Goal: Information Seeking & Learning: Understand process/instructions

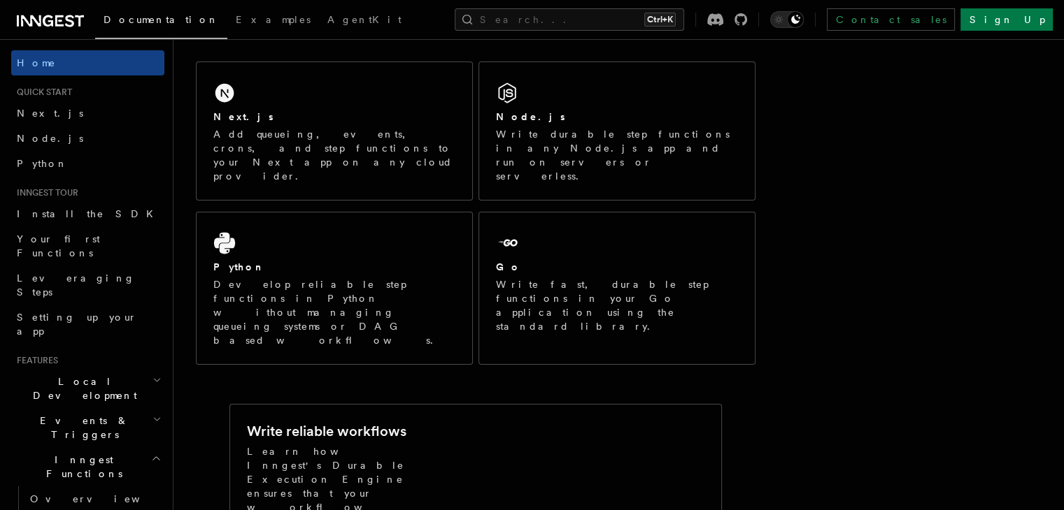
scroll to position [140, 0]
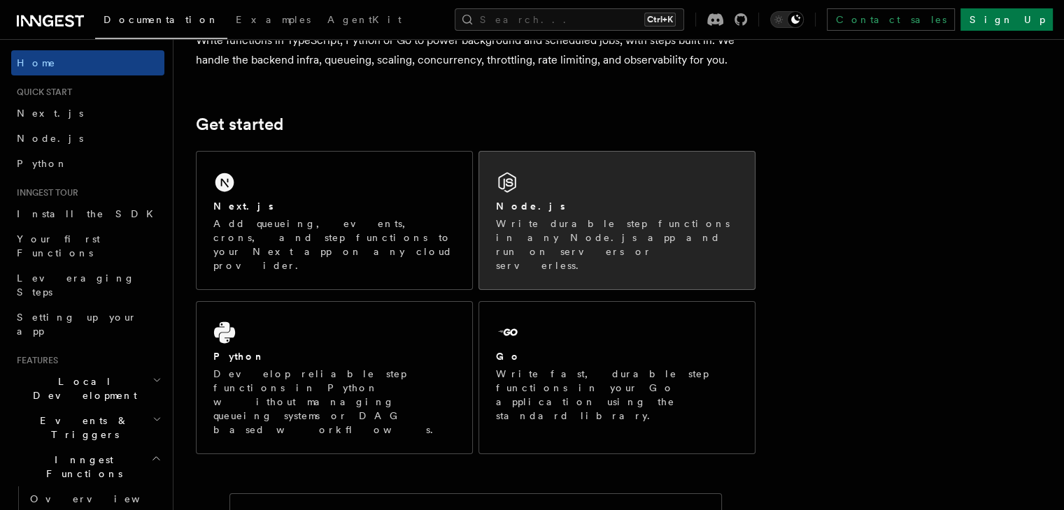
click at [517, 200] on h2 "Node.js" at bounding box center [530, 206] width 69 height 14
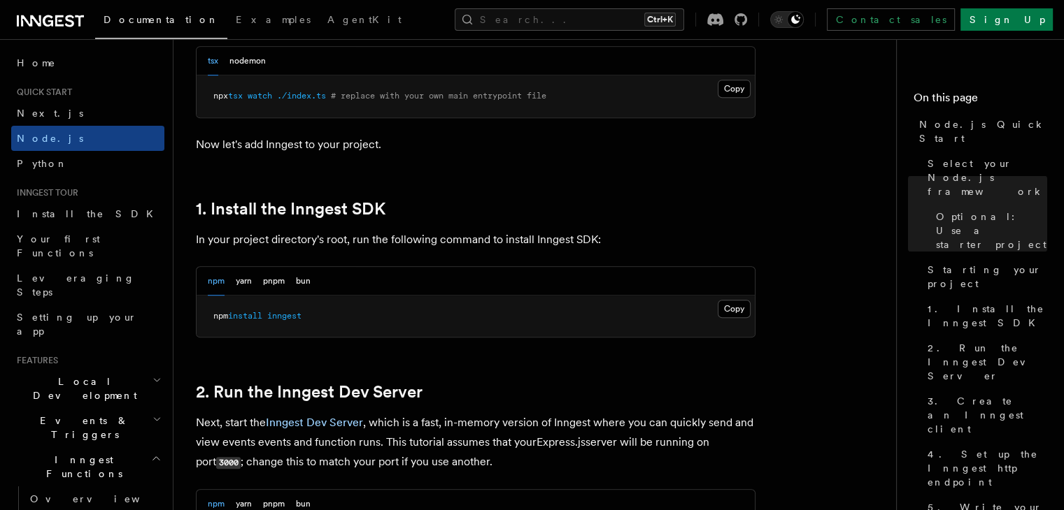
scroll to position [769, 0]
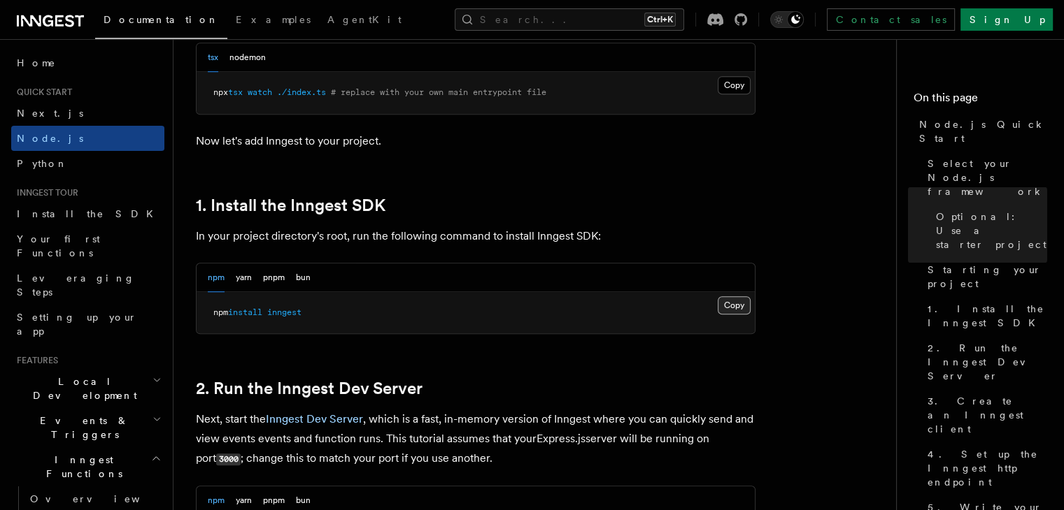
click at [719, 308] on button "Copy Copied" at bounding box center [733, 305] width 33 height 18
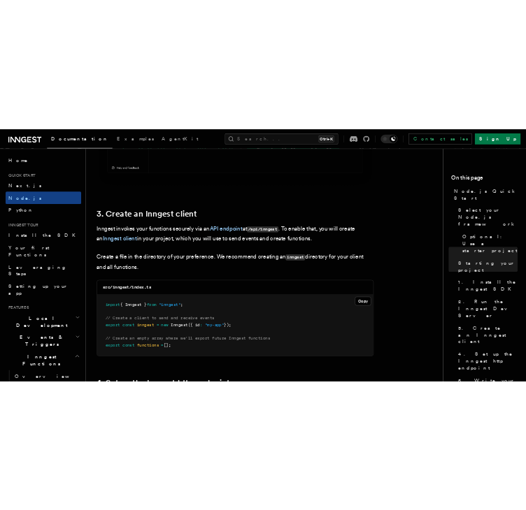
scroll to position [1678, 0]
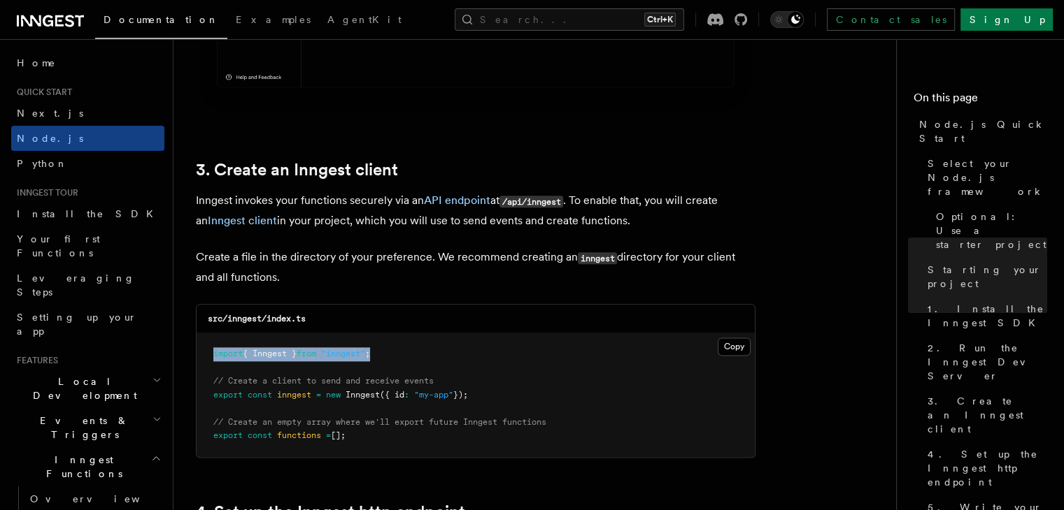
drag, startPoint x: 392, startPoint y: 352, endPoint x: 207, endPoint y: 351, distance: 184.6
click at [207, 351] on pre "import { Inngest } from "inngest" ; // Create a client to send and receive even…" at bounding box center [475, 396] width 558 height 124
copy span "import { Inngest } from "inngest" ;"
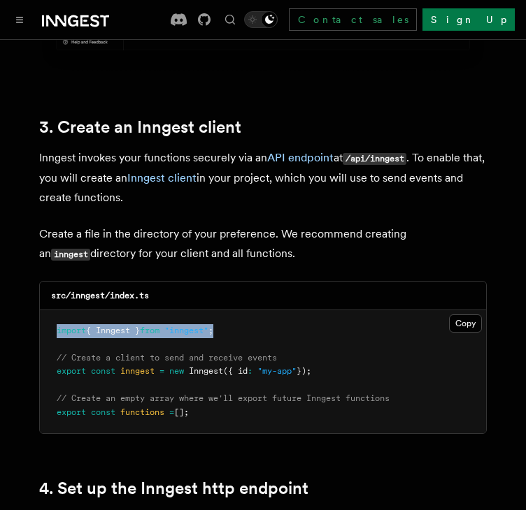
scroll to position [1748, 0]
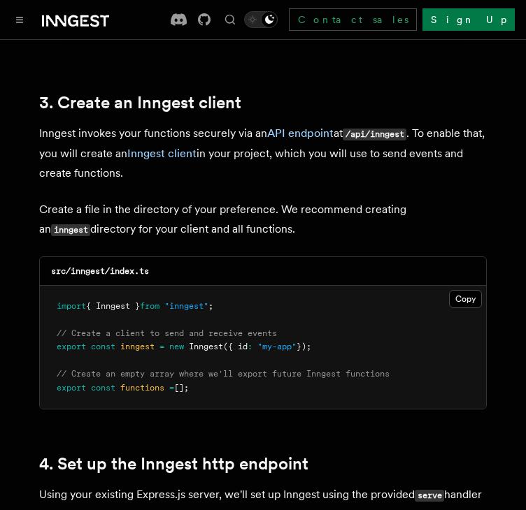
click at [58, 322] on pre "import { Inngest } from "inngest" ; // Create a client to send and receive even…" at bounding box center [263, 348] width 446 height 124
drag, startPoint x: 53, startPoint y: 325, endPoint x: 235, endPoint y: 387, distance: 191.9
click at [235, 387] on pre "import { Inngest } from "inngest" ; // Create a client to send and receive even…" at bounding box center [263, 348] width 446 height 124
copy code "export const inngest = new Inngest ({ id : "my-app" }); // Create an empty arra…"
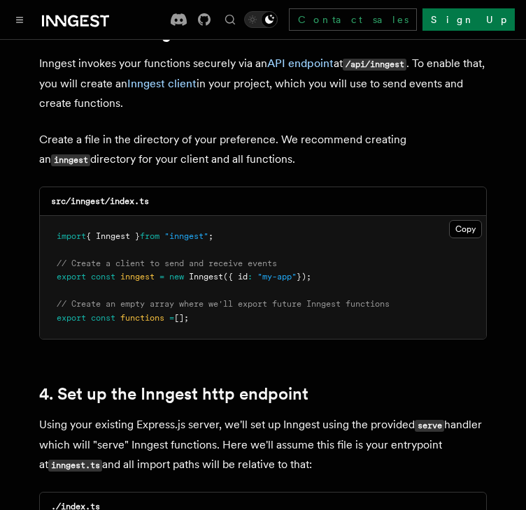
drag, startPoint x: 231, startPoint y: 299, endPoint x: -7, endPoint y: 308, distance: 238.6
copy span "export const functions = [];"
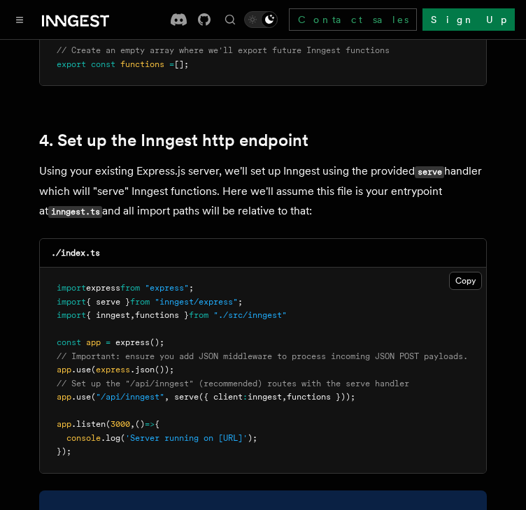
scroll to position [2098, 0]
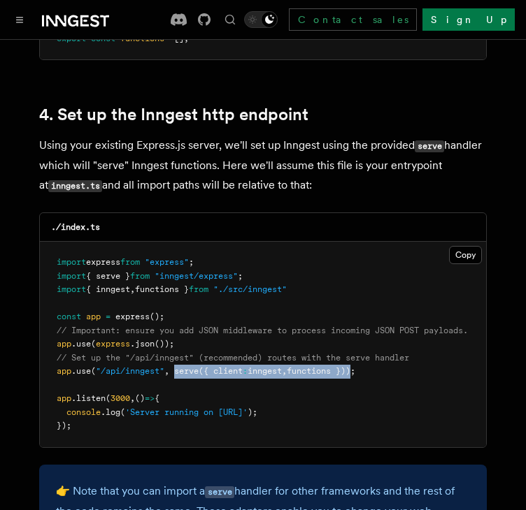
drag, startPoint x: 177, startPoint y: 354, endPoint x: 361, endPoint y: 353, distance: 183.9
click at [355, 366] on span "app .use ( "/api/inngest" , serve ({ client : inngest , functions }));" at bounding box center [206, 371] width 299 height 10
copy span "serve ({ client : inngest , functions })"
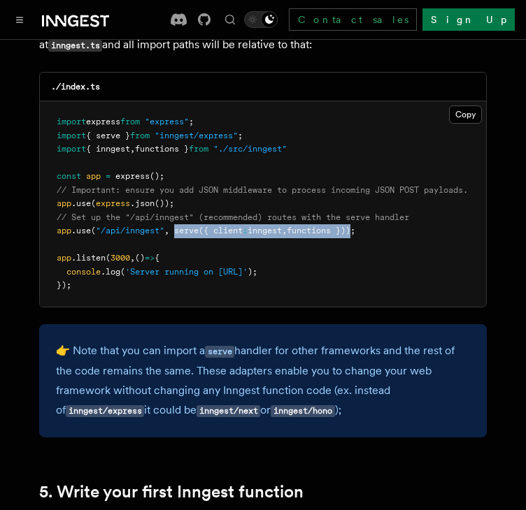
scroll to position [2238, 0]
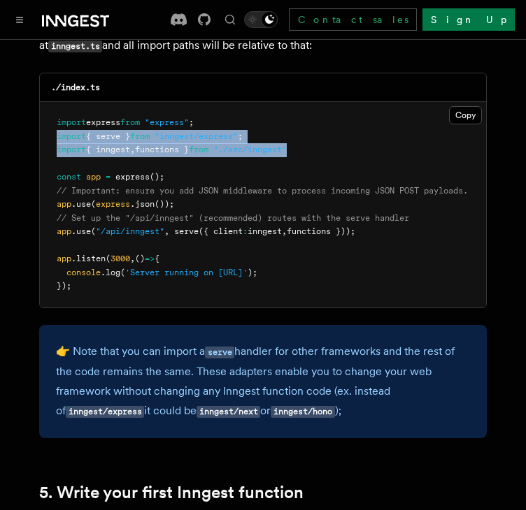
drag, startPoint x: 56, startPoint y: 120, endPoint x: 310, endPoint y: 130, distance: 254.7
click at [310, 130] on pre "import express from "express" ; import { serve } from "inngest/express" ; impor…" at bounding box center [263, 205] width 446 height 206
copy code "import { serve } from "inngest/express" ; import { inngest , functions } from "…"
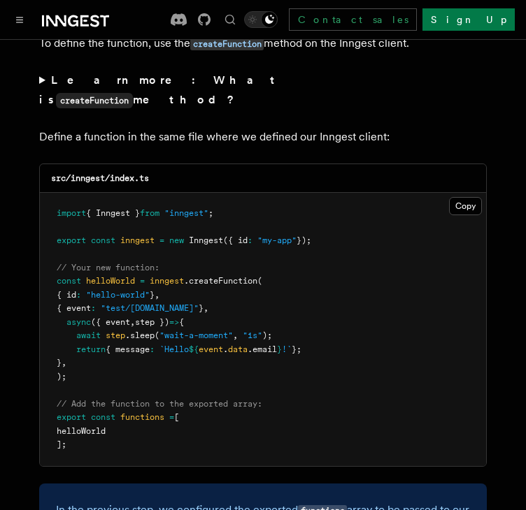
scroll to position [2867, 0]
